Goal: Information Seeking & Learning: Learn about a topic

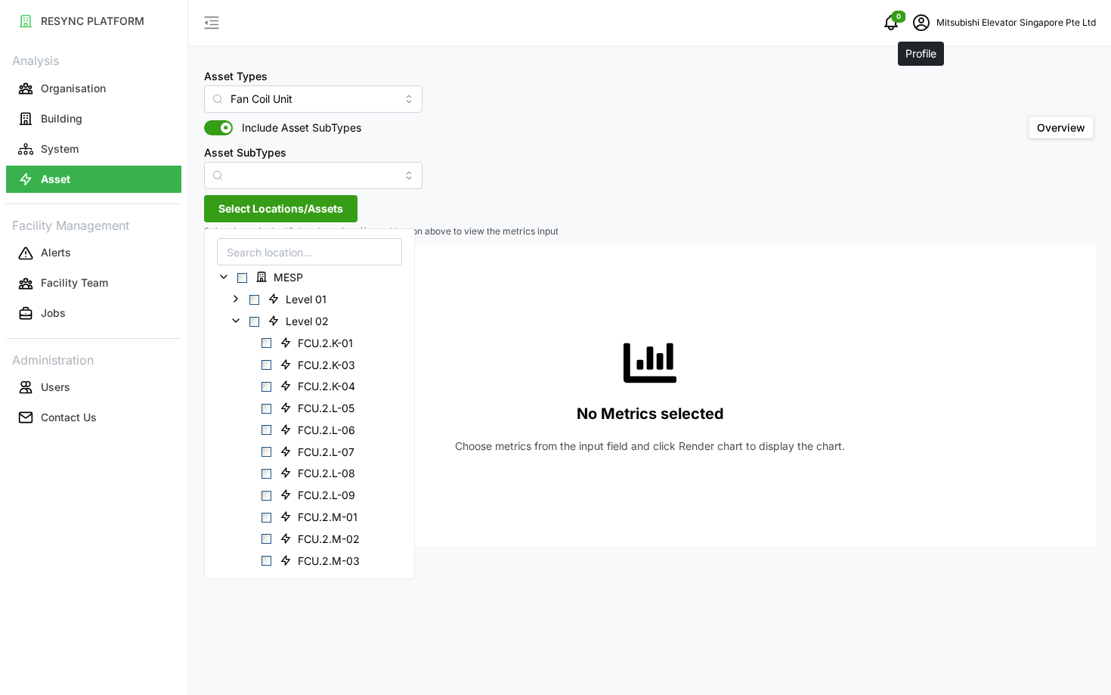
click at [919, 27] on icon "schedule" at bounding box center [922, 23] width 18 height 18
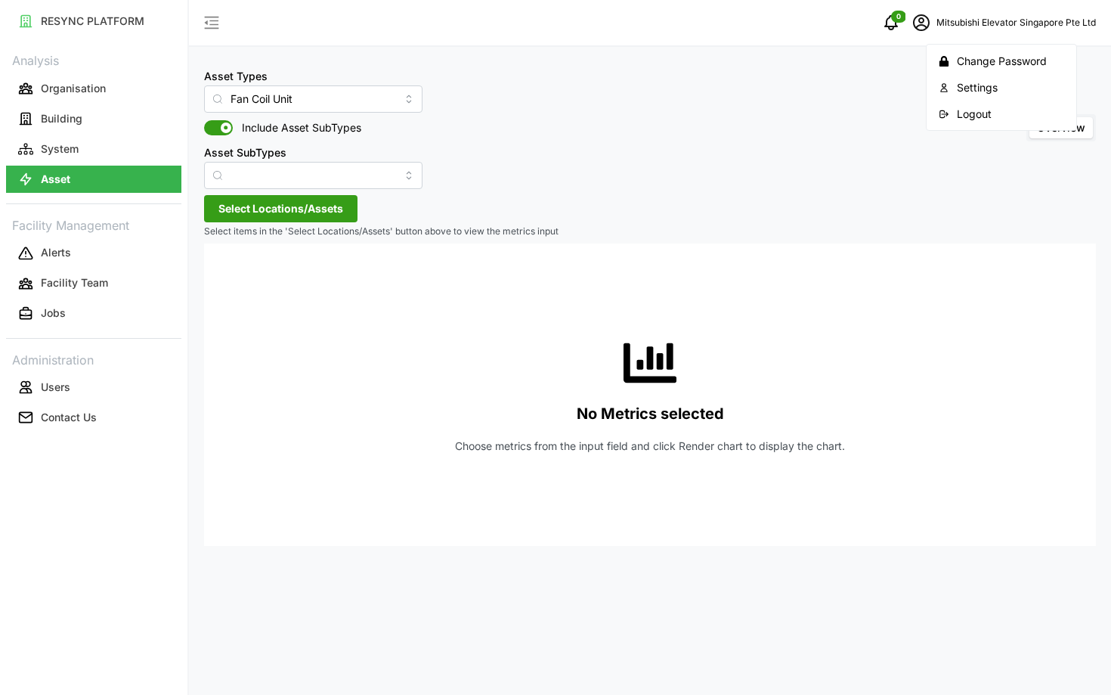
click at [939, 117] on icon "button" at bounding box center [944, 114] width 11 height 11
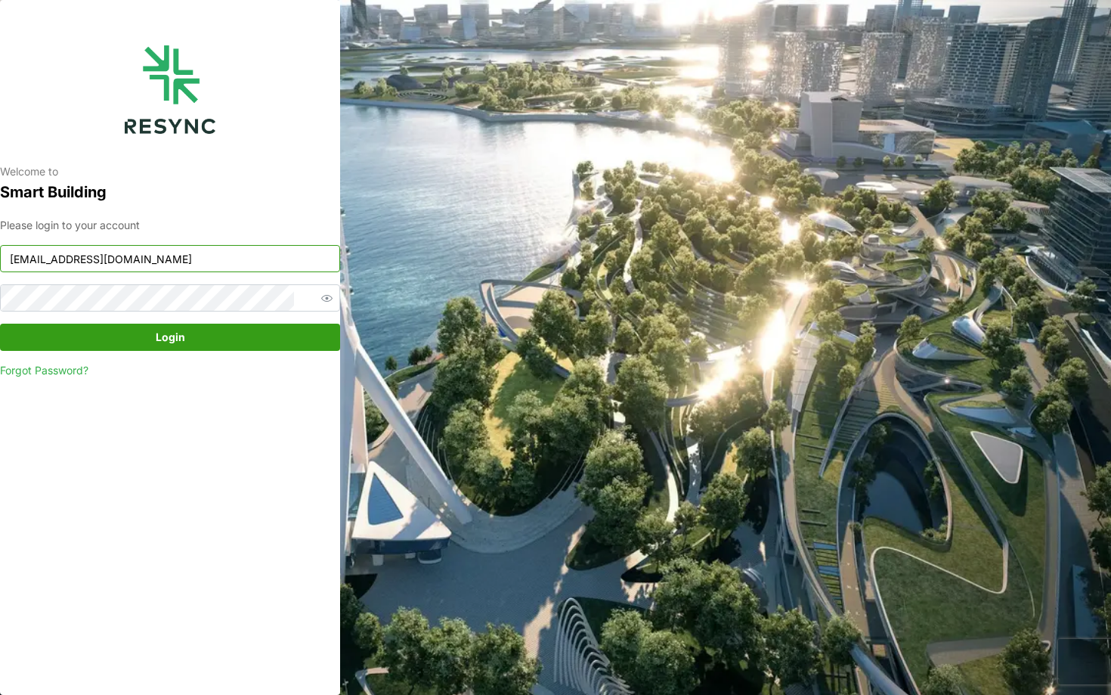
click at [173, 263] on input "[EMAIL_ADDRESS][DOMAIN_NAME]" at bounding box center [170, 258] width 340 height 27
type input "[EMAIL_ADDRESS][DOMAIN_NAME]"
click at [138, 341] on span "Login" at bounding box center [170, 337] width 312 height 26
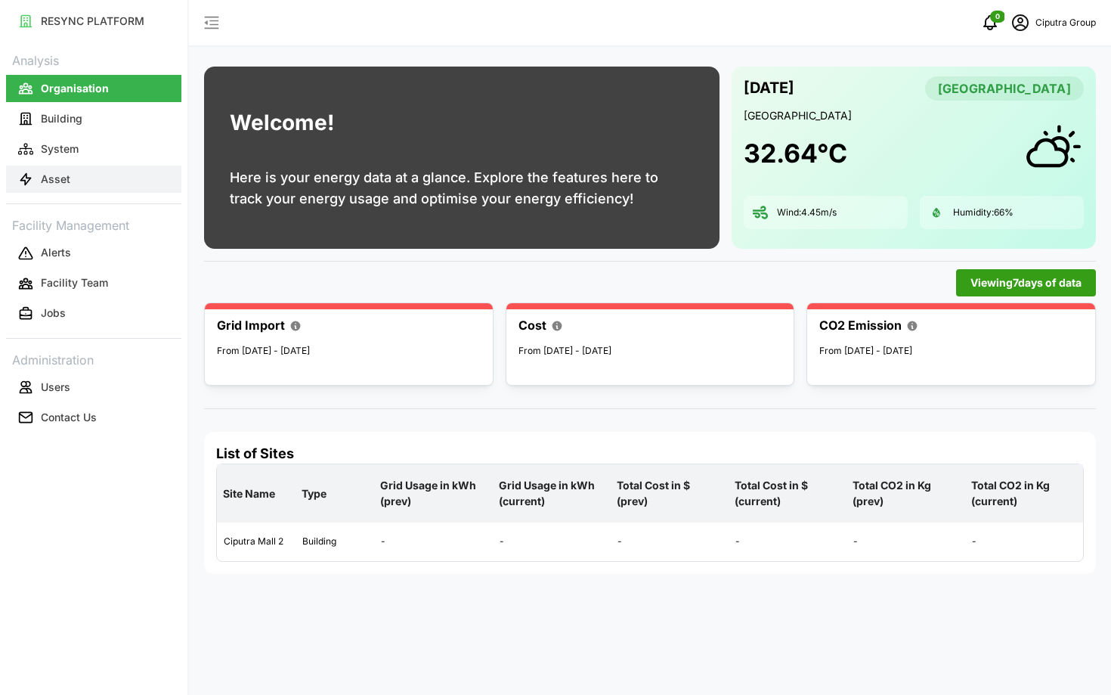
click at [77, 185] on button "Asset" at bounding box center [93, 179] width 175 height 27
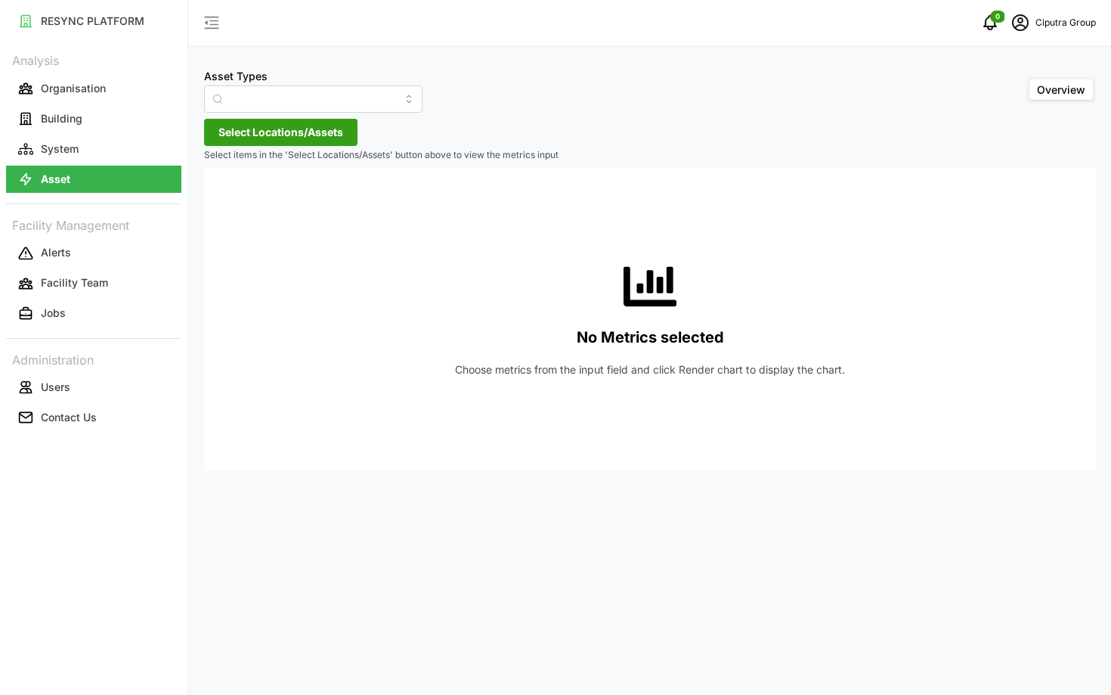
type input "Air Handling Unit"
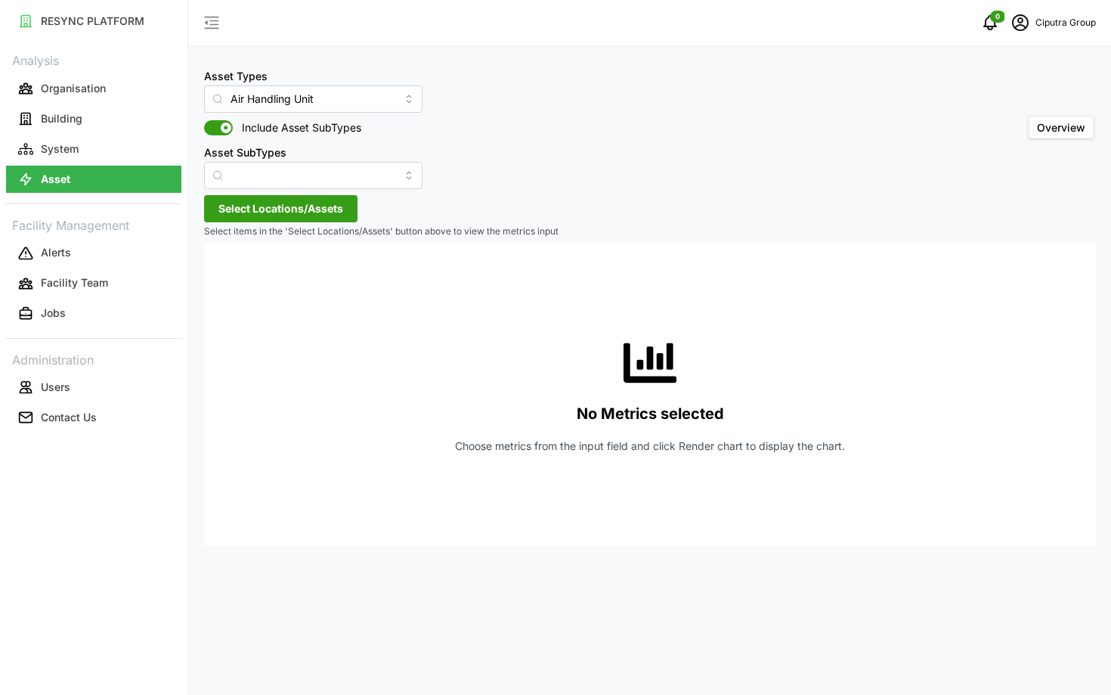
click at [233, 209] on span "Select Locations/Assets" at bounding box center [281, 209] width 125 height 26
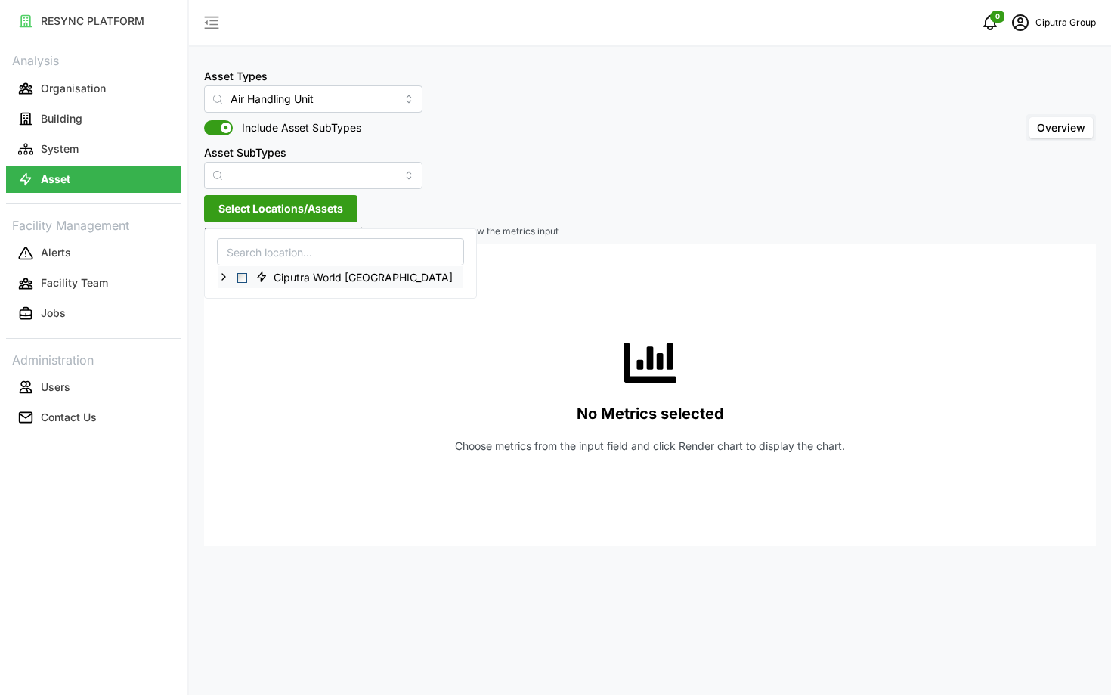
click at [218, 271] on icon at bounding box center [224, 277] width 12 height 12
click at [231, 297] on icon at bounding box center [236, 299] width 12 height 12
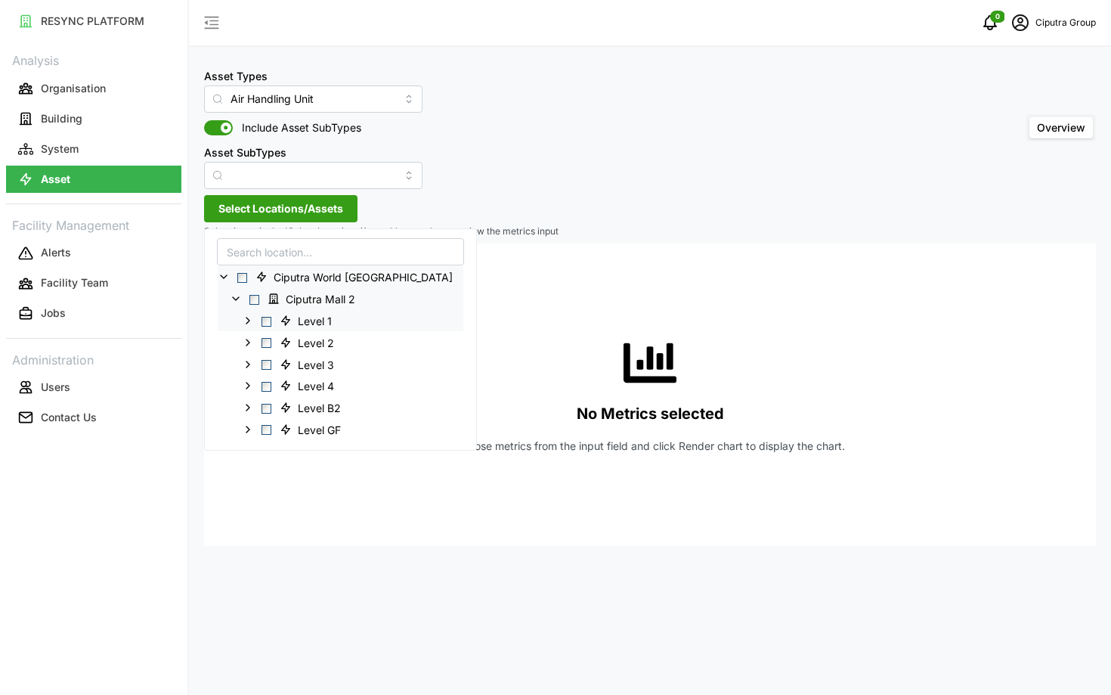
click at [250, 319] on icon at bounding box center [248, 321] width 12 height 12
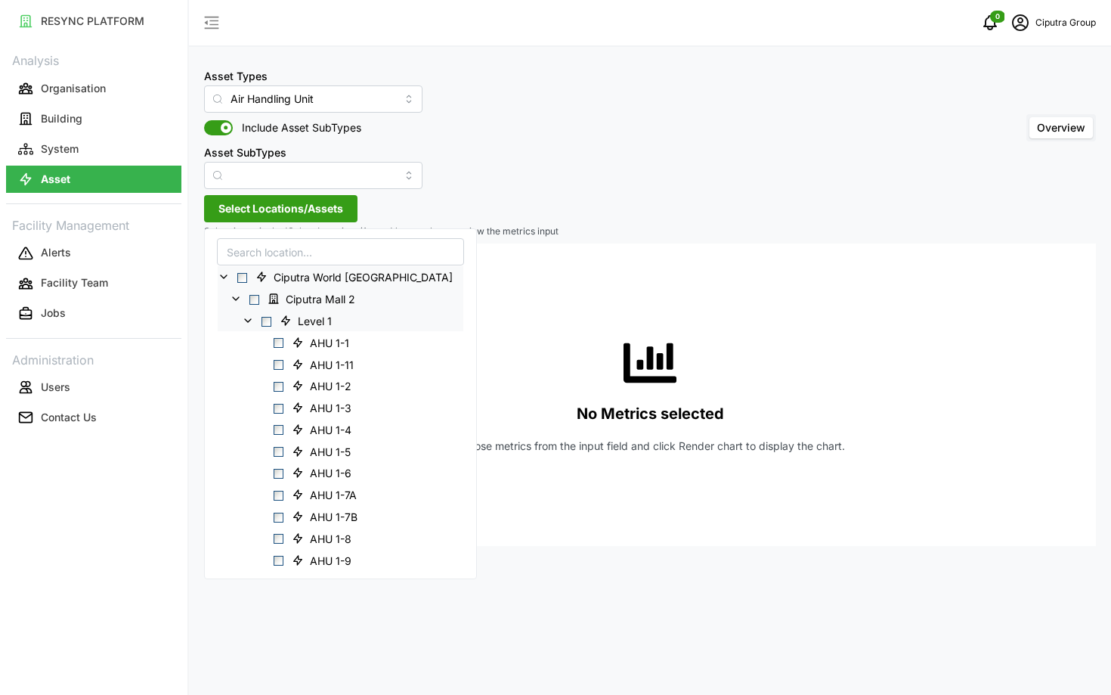
click at [252, 320] on icon at bounding box center [248, 321] width 12 height 12
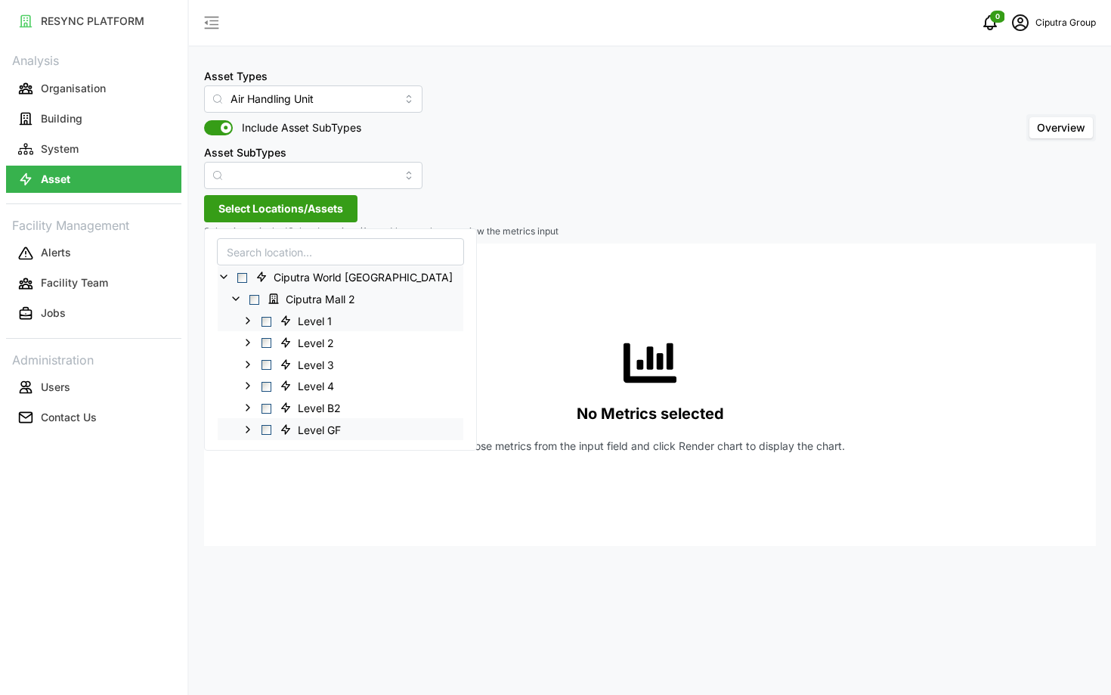
click at [250, 429] on icon at bounding box center [248, 429] width 12 height 12
click at [250, 324] on icon at bounding box center [248, 321] width 12 height 12
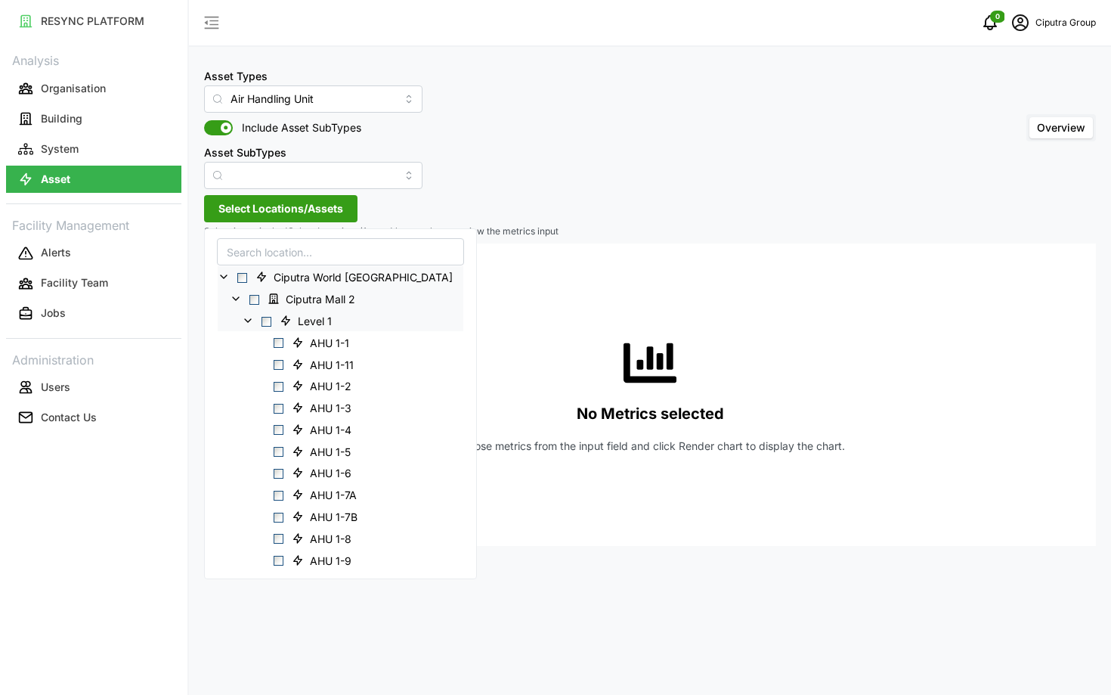
click at [250, 324] on icon at bounding box center [248, 321] width 12 height 12
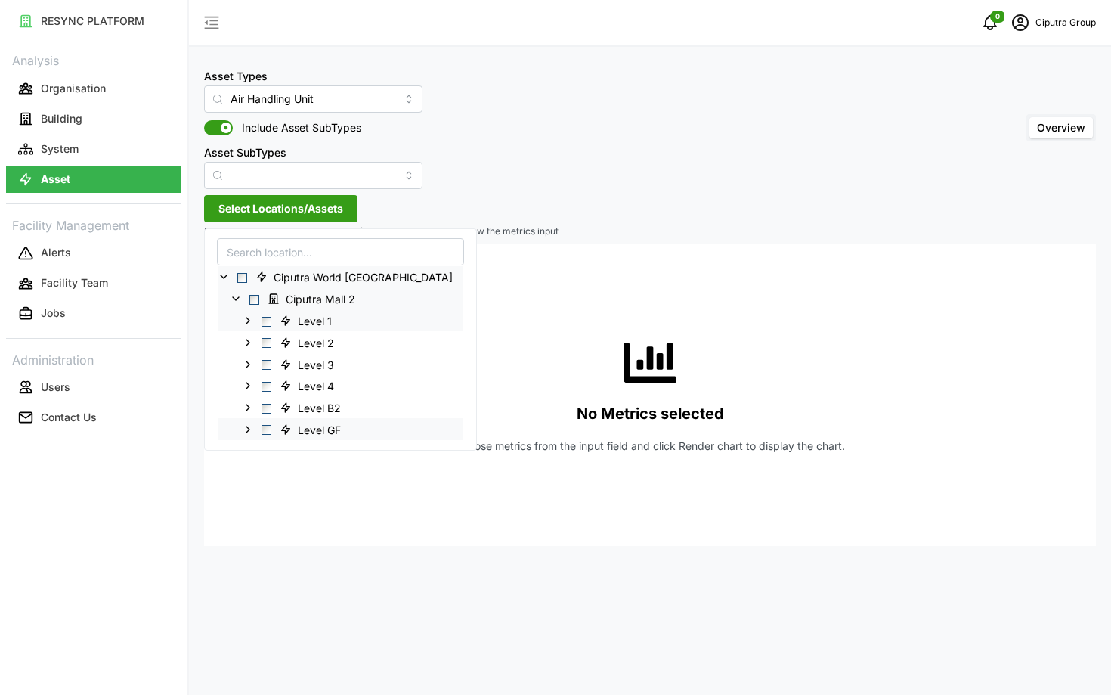
click at [251, 430] on icon at bounding box center [248, 429] width 12 height 12
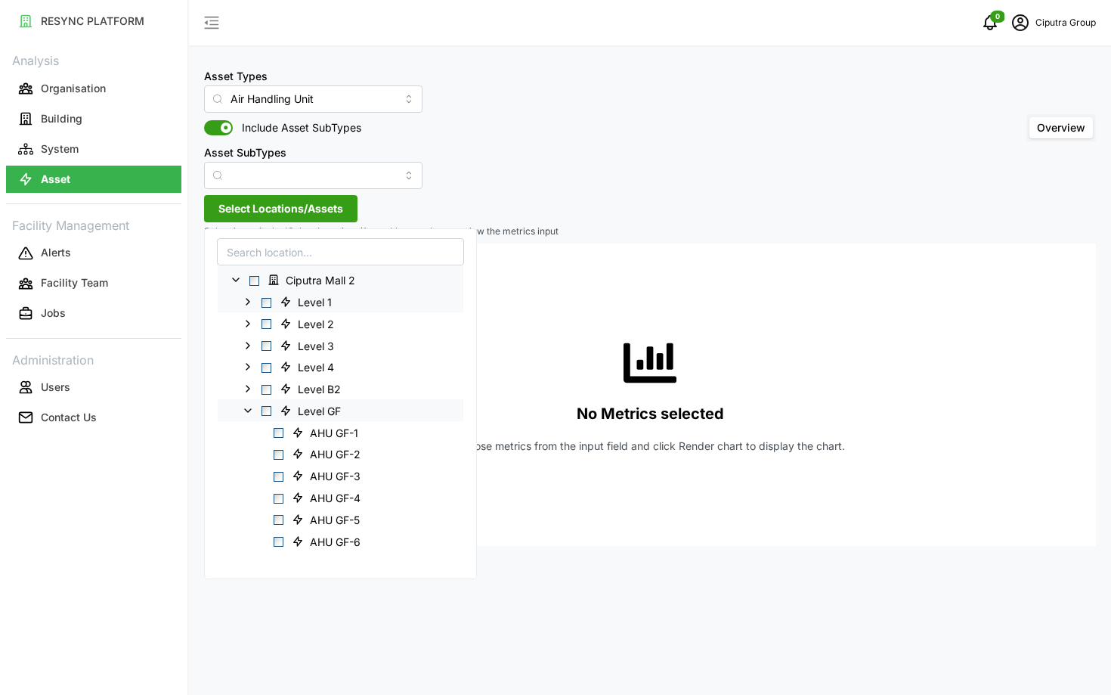
click at [246, 411] on icon at bounding box center [248, 410] width 12 height 12
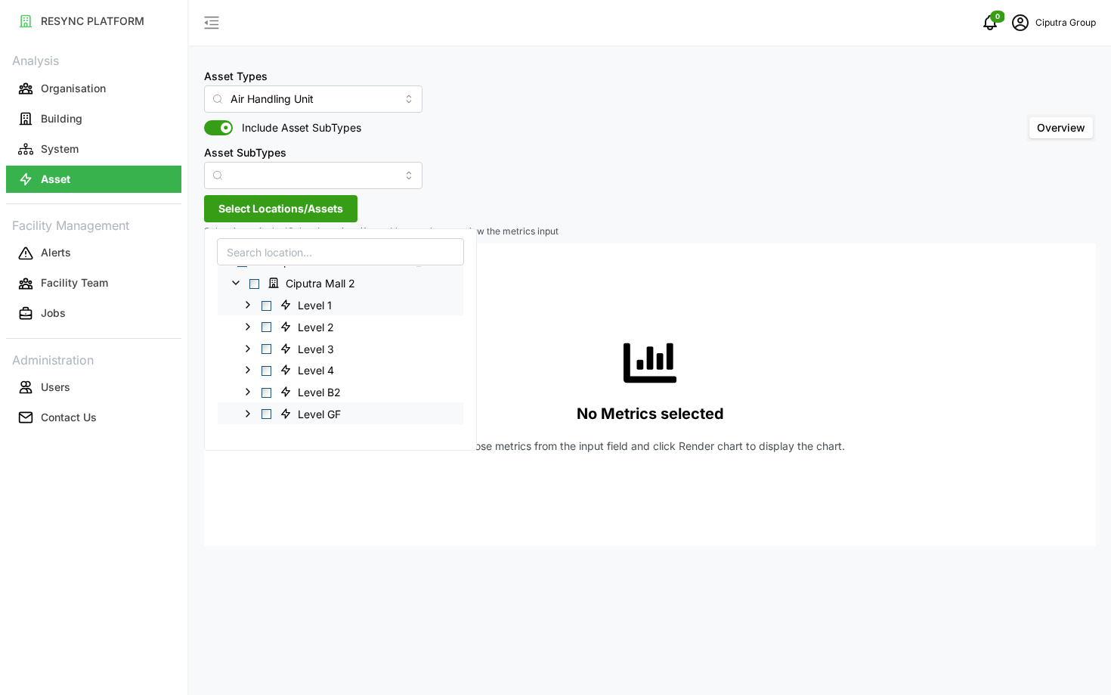
click at [246, 299] on icon at bounding box center [248, 305] width 12 height 12
